Goal: Book appointment/travel/reservation

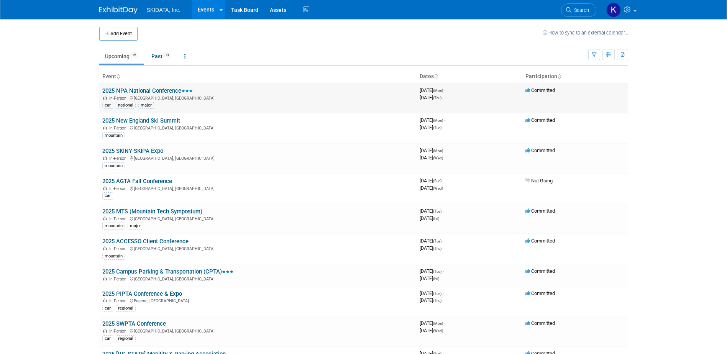
click at [151, 89] on link "2025 NPA National Conference" at bounding box center [147, 90] width 90 height 7
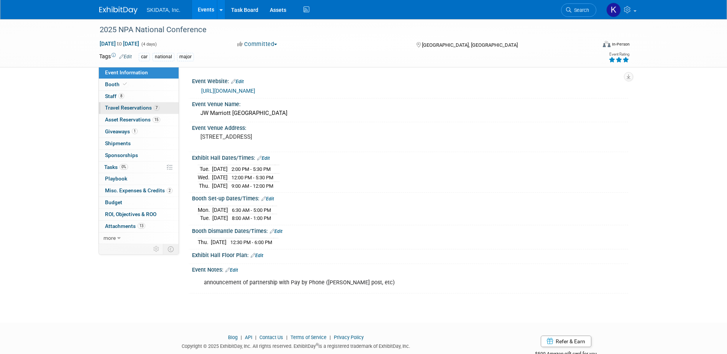
click at [117, 106] on span "Travel Reservations 7" at bounding box center [132, 108] width 54 height 6
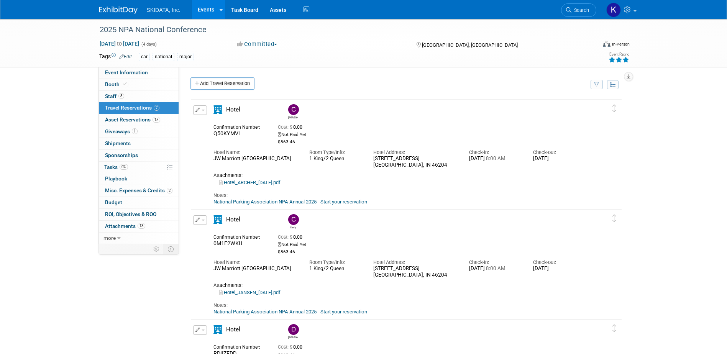
click at [429, 165] on div "[STREET_ADDRESS]" at bounding box center [415, 162] width 84 height 13
drag, startPoint x: 215, startPoint y: 159, endPoint x: 272, endPoint y: 156, distance: 57.1
click at [272, 156] on div "JW Marriott Indianapolis" at bounding box center [255, 159] width 84 height 7
